Goal: Task Accomplishment & Management: Complete application form

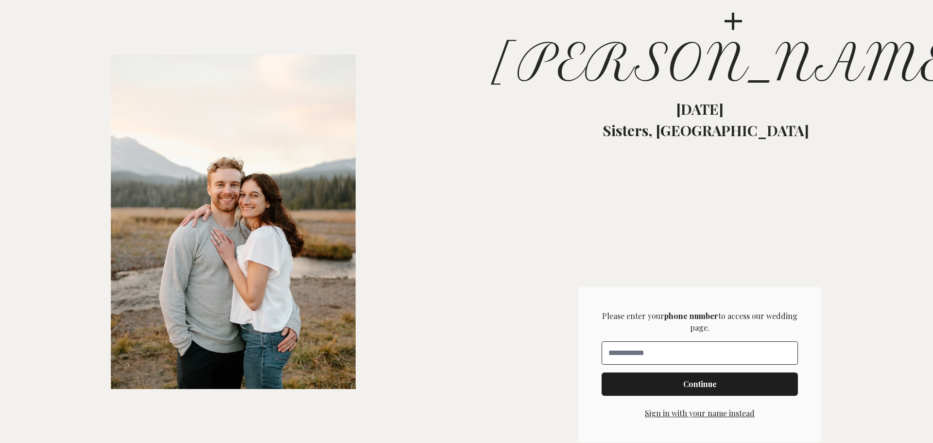
scroll to position [243, 0]
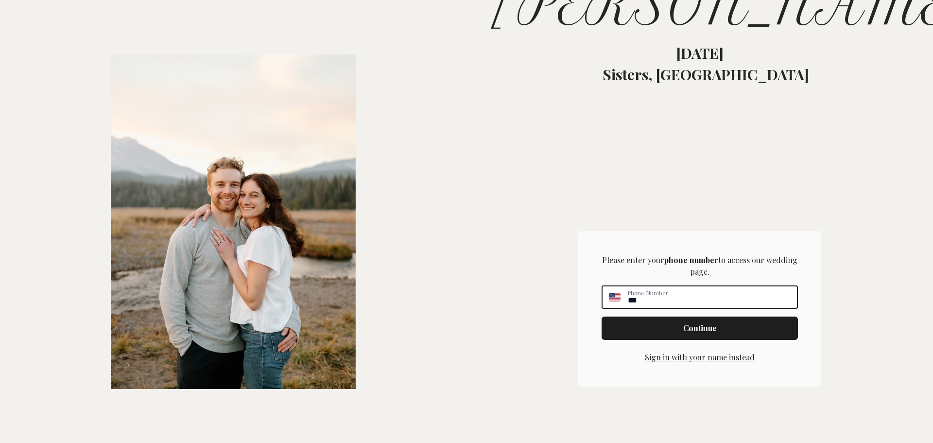
click at [615, 293] on div "Phone Number **" at bounding box center [700, 296] width 196 height 23
type input "**********"
click input "submit" at bounding box center [0, 0] width 0 height 0
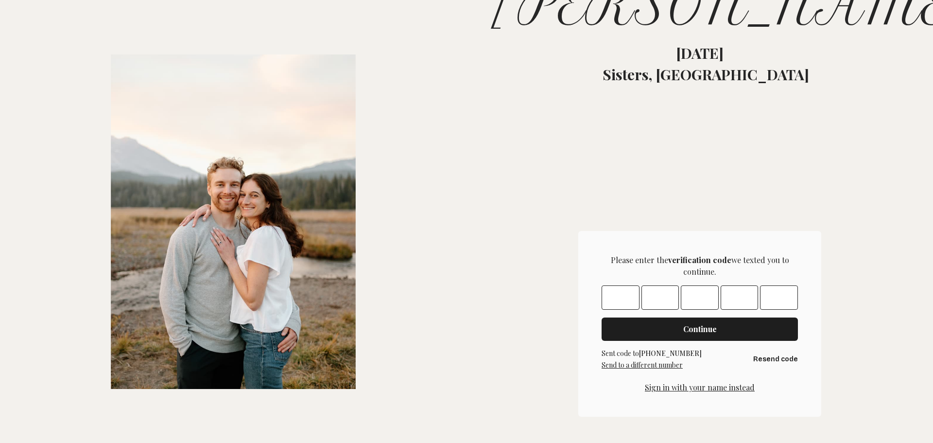
click at [603, 299] on input "Please enter OTP character 1" at bounding box center [621, 297] width 38 height 24
type input "*"
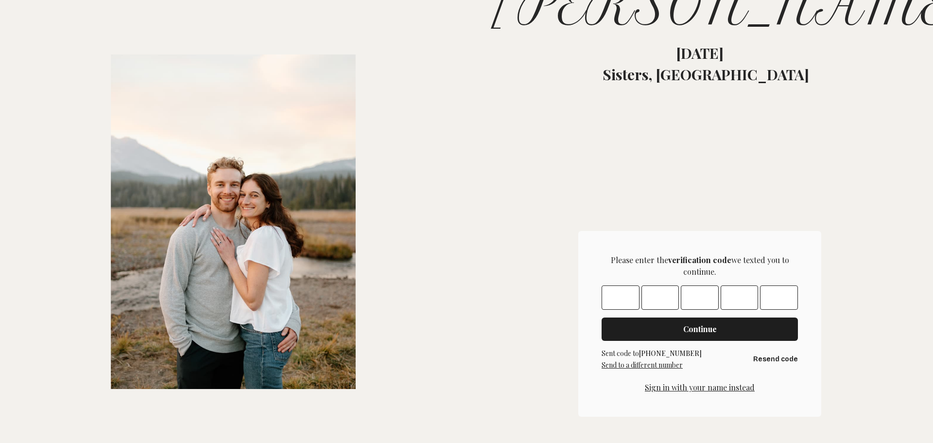
type input "*"
click input "submit" at bounding box center [0, 0] width 0 height 0
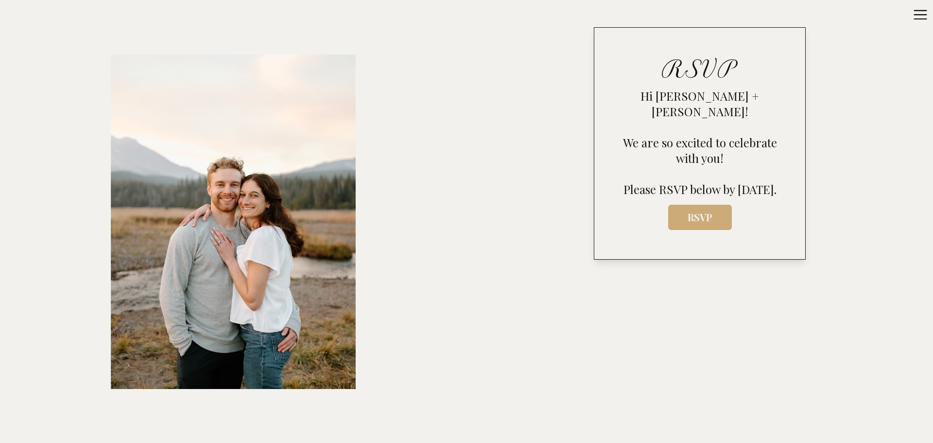
scroll to position [535, 0]
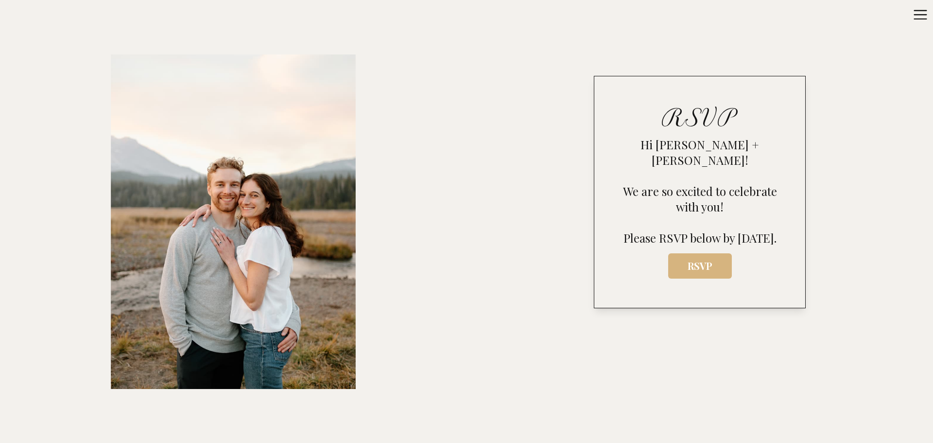
click at [683, 257] on button "RSVP" at bounding box center [700, 265] width 64 height 25
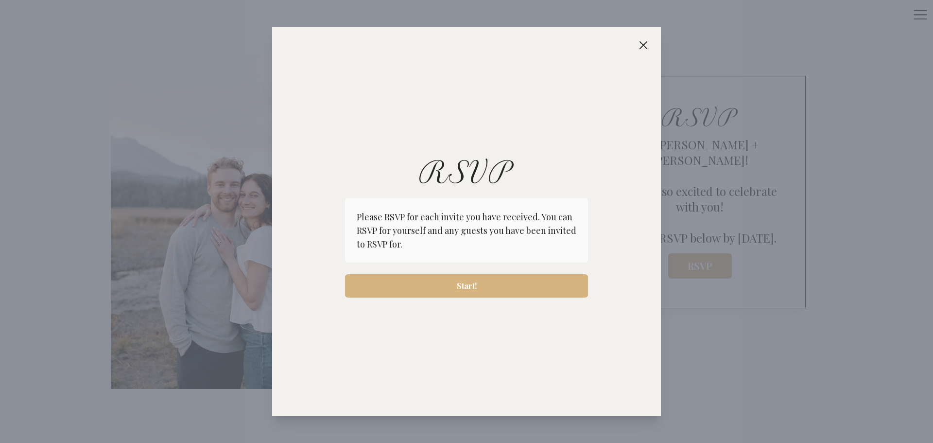
click at [499, 289] on span "Start!" at bounding box center [466, 286] width 227 height 12
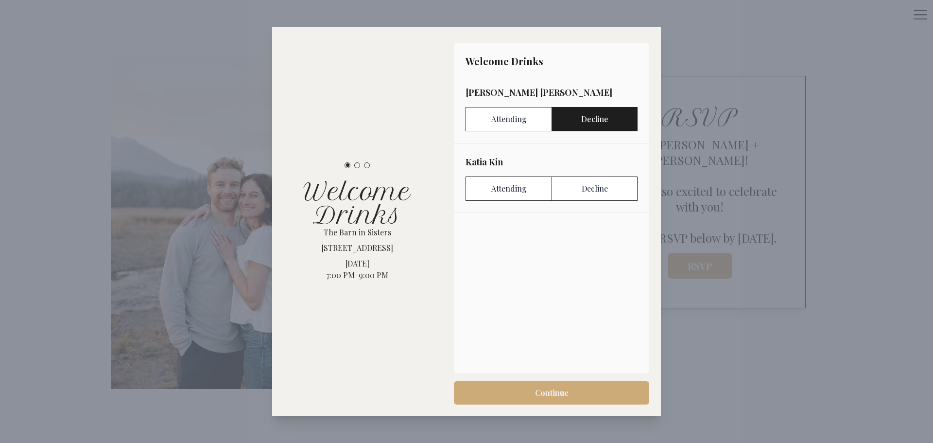
click at [590, 119] on label "Decline" at bounding box center [595, 119] width 86 height 24
click at [505, 191] on label "Attending" at bounding box center [509, 188] width 86 height 24
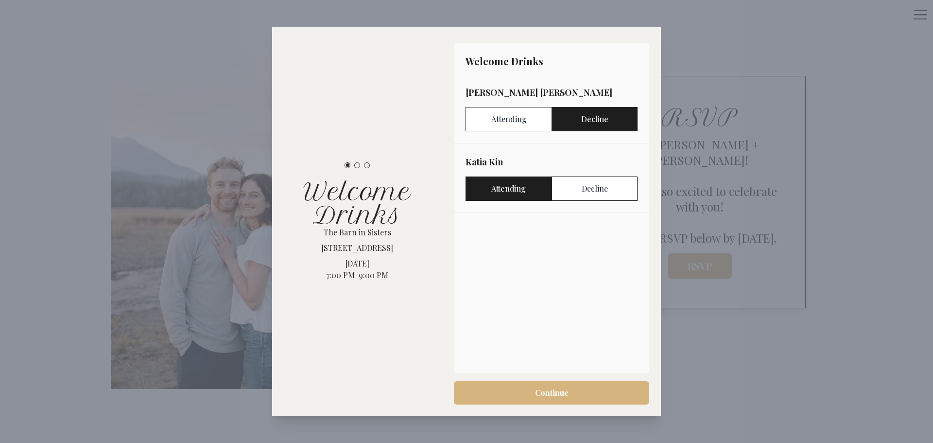
click at [569, 398] on span "Continue" at bounding box center [552, 393] width 180 height 12
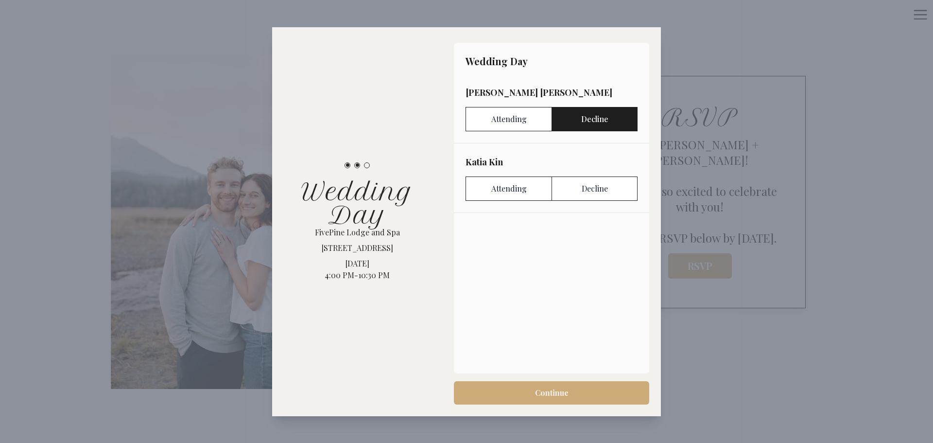
click at [595, 124] on label "Decline" at bounding box center [595, 119] width 86 height 24
click at [524, 188] on label "Attending" at bounding box center [509, 188] width 86 height 24
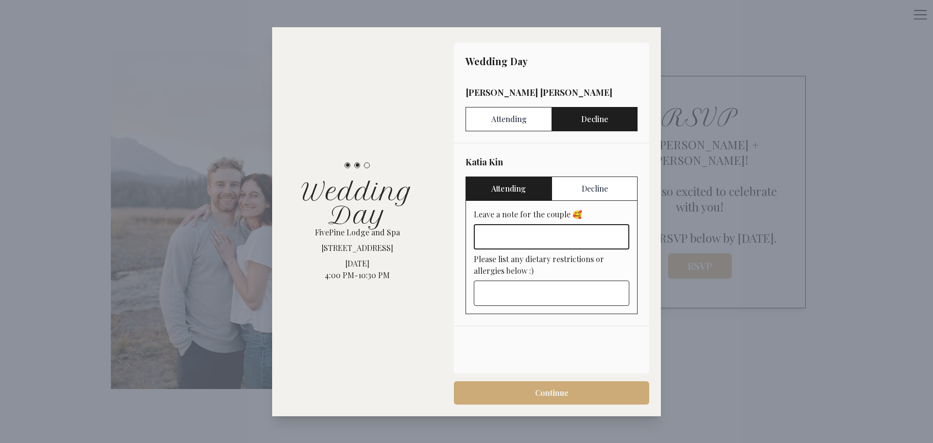
click at [511, 236] on input "Leave a note for the couple 🥰" at bounding box center [552, 236] width 156 height 25
type input "**********"
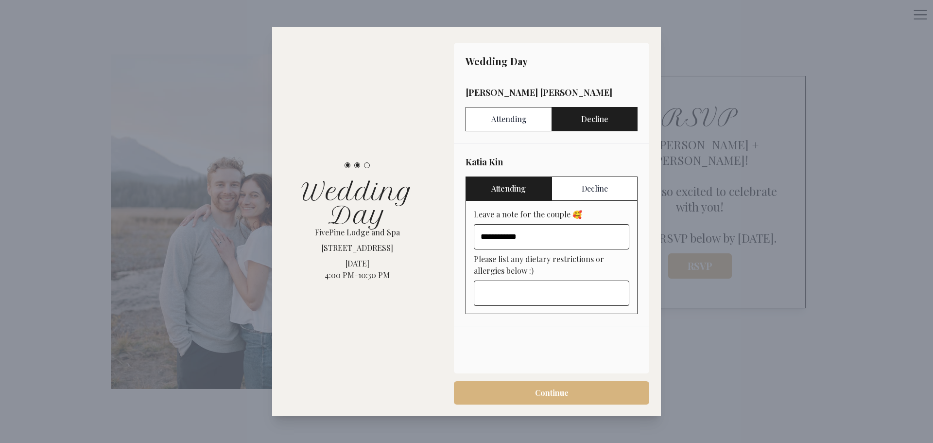
click at [550, 394] on span "Continue" at bounding box center [552, 393] width 34 height 12
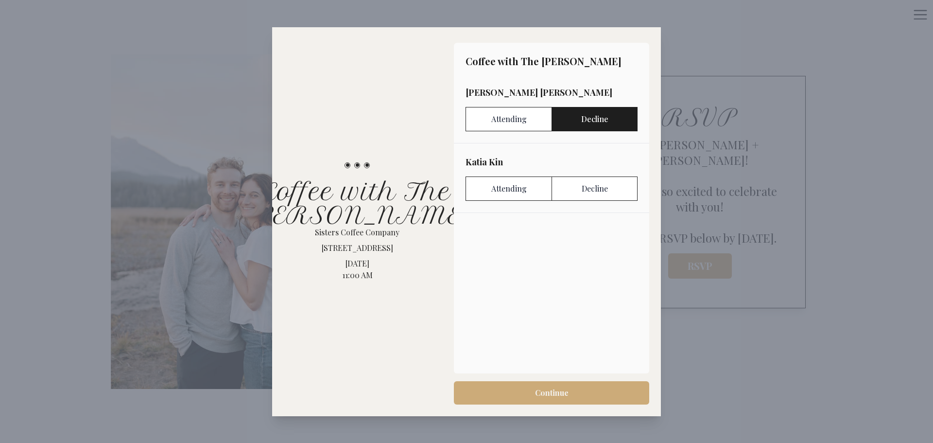
click at [593, 125] on label "Decline" at bounding box center [595, 119] width 86 height 24
click at [523, 193] on label "Attending" at bounding box center [509, 188] width 86 height 24
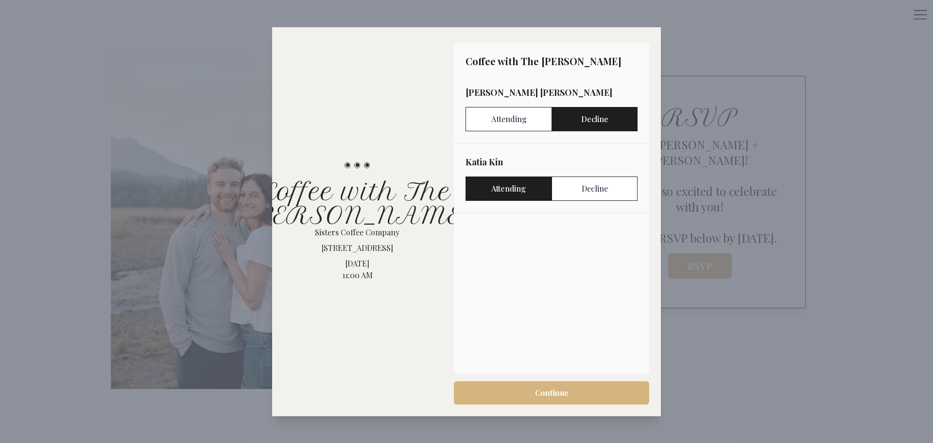
click at [582, 389] on span "Continue" at bounding box center [552, 393] width 180 height 12
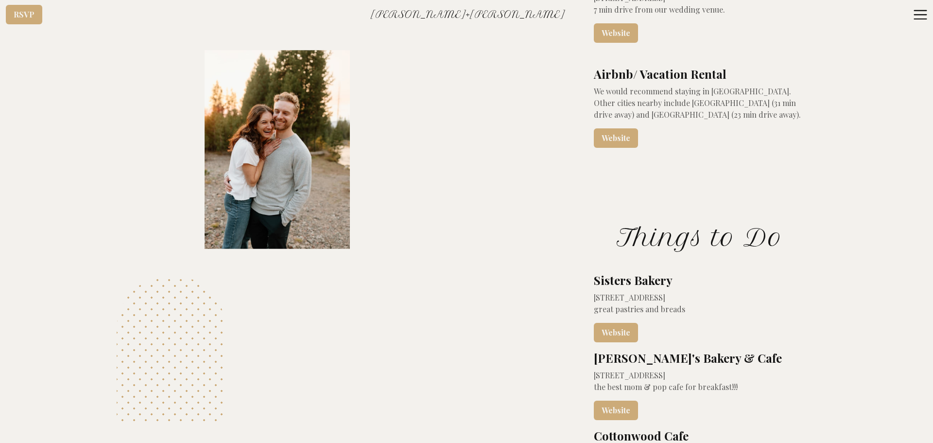
scroll to position [2907, 0]
